Goal: Task Accomplishment & Management: Complete application form

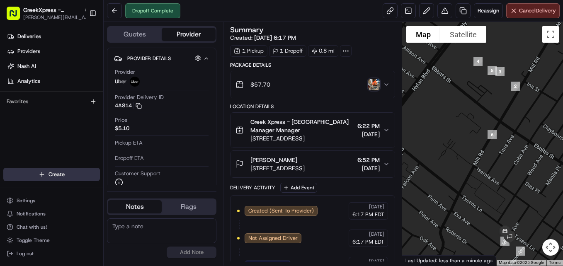
click at [48, 175] on html "GreekXpress - [GEOGRAPHIC_DATA] [EMAIL_ADDRESS][DOMAIN_NAME] Toggle Sidebar Del…" at bounding box center [281, 133] width 563 height 266
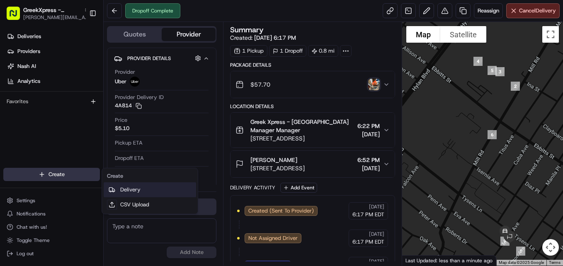
click at [146, 187] on link "Delivery" at bounding box center [150, 189] width 92 height 15
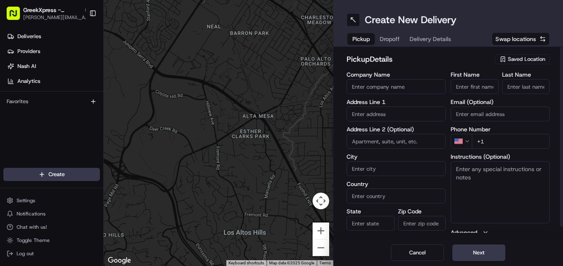
click at [515, 61] on span "Saved Location" at bounding box center [526, 59] width 37 height 7
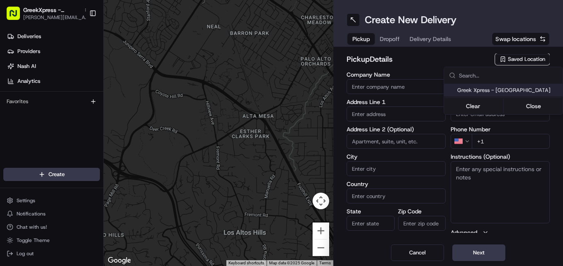
click at [494, 93] on span "Greek Xpress - [GEOGRAPHIC_DATA]" at bounding box center [508, 90] width 102 height 7
type input "Greek Xpress - [GEOGRAPHIC_DATA]"
type input "[STREET_ADDRESS]"
type input "#120"
type input "[GEOGRAPHIC_DATA]"
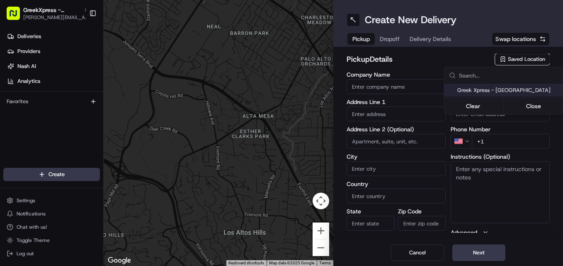
type input "US"
type input "NY"
type input "10306"
type input "Manager"
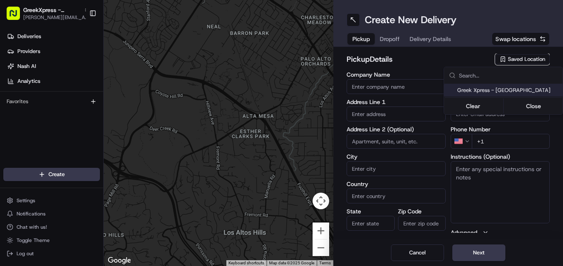
type input "[PHONE_NUMBER]"
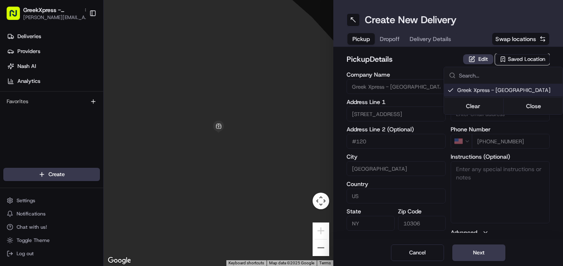
click at [483, 248] on html "GreekXpress - [GEOGRAPHIC_DATA] [EMAIL_ADDRESS][DOMAIN_NAME] Toggle Sidebar Del…" at bounding box center [281, 133] width 563 height 266
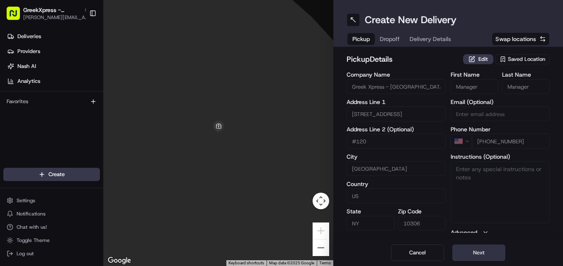
click at [481, 254] on button "Next" at bounding box center [478, 253] width 53 height 17
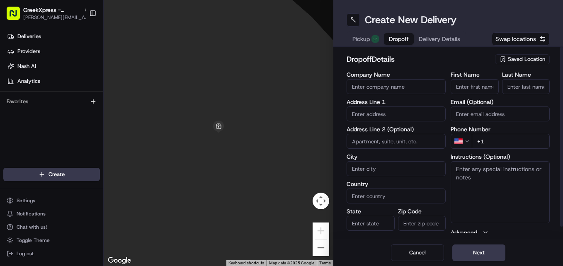
click at [479, 85] on input "First Name" at bounding box center [475, 86] width 48 height 15
type input "Argetim Sela"
type input "[STREET_ADDRESS]"
type input "[GEOGRAPHIC_DATA]"
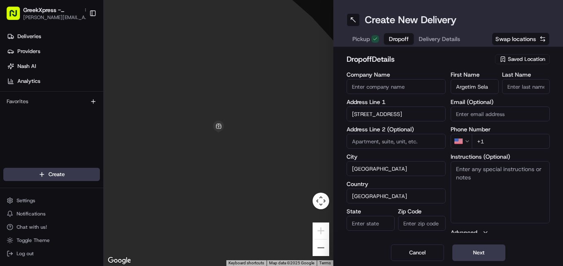
type input "NY"
type input "10306"
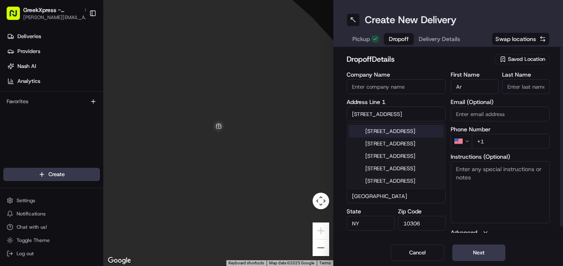
type input "A"
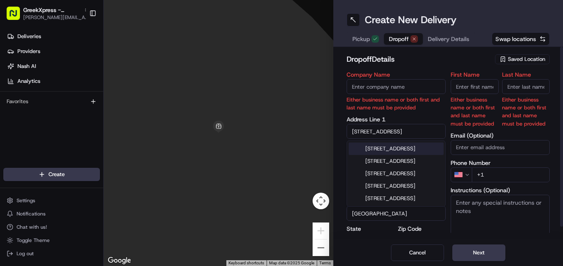
click at [489, 76] on label "First Name" at bounding box center [475, 75] width 48 height 6
click at [489, 79] on input "First Name" at bounding box center [475, 86] width 48 height 15
click at [435, 128] on input "[STREET_ADDRESS]" at bounding box center [396, 131] width 99 height 15
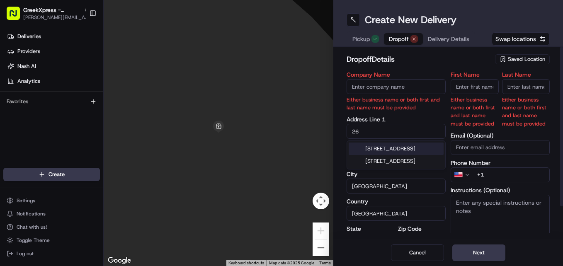
type input "2"
